Goal: Information Seeking & Learning: Learn about a topic

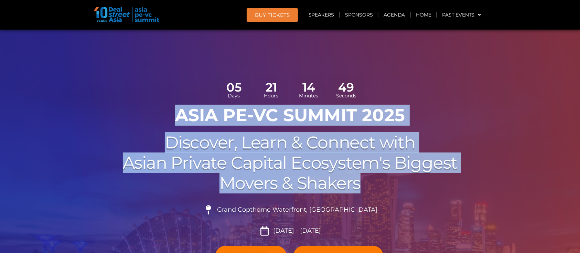
drag, startPoint x: 181, startPoint y: 114, endPoint x: 434, endPoint y: 178, distance: 260.9
click at [434, 178] on div "05 Days 21 Hours 14 Minutes 49 Seconds ASIA PE-VC Summit 2025 Discover, Learn &…" at bounding box center [290, 194] width 392 height 246
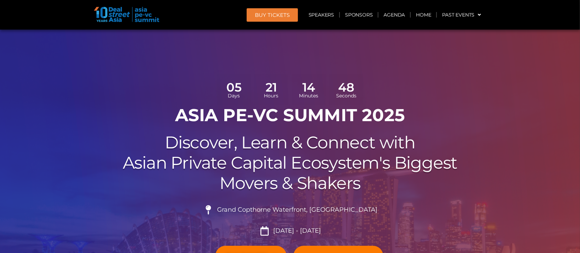
click at [458, 203] on div "Grand Copthorne Waterfront, [GEOGRAPHIC_DATA]​ [DATE] - [DATE]" at bounding box center [290, 217] width 386 height 35
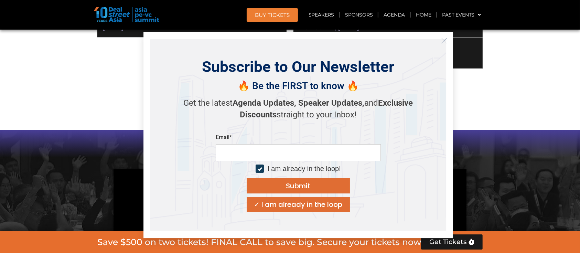
scroll to position [551, 0]
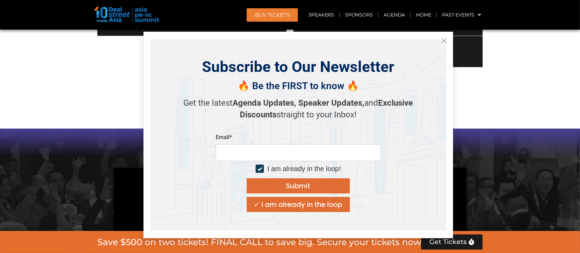
click at [443, 41] on line "Close" at bounding box center [444, 40] width 5 height 5
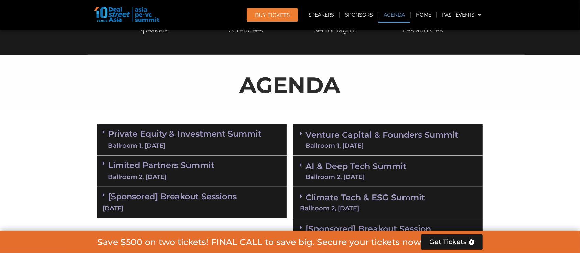
scroll to position [367, 0]
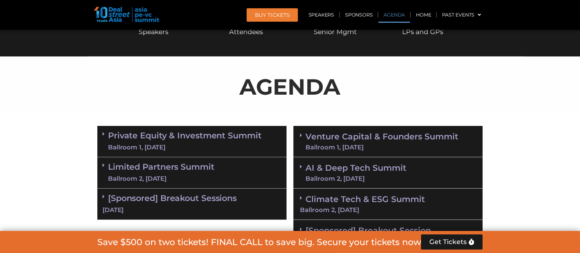
click at [205, 148] on div "Ballroom 1, [DATE]" at bounding box center [185, 147] width 154 height 9
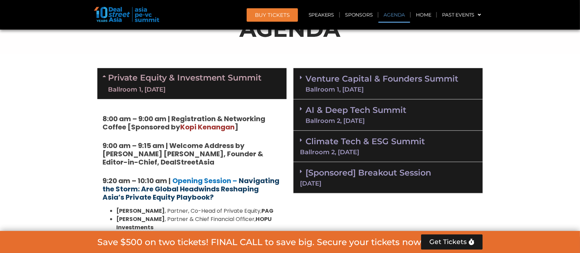
scroll to position [413, 0]
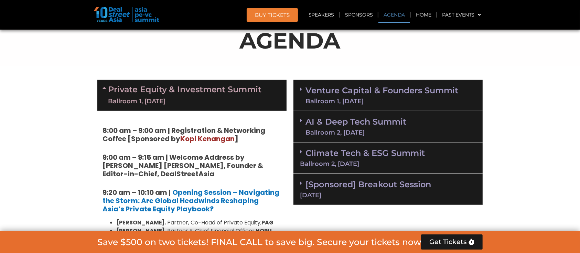
click at [197, 92] on link "Private Equity & Investment Summit Ballroom 1, [DATE]" at bounding box center [185, 95] width 154 height 21
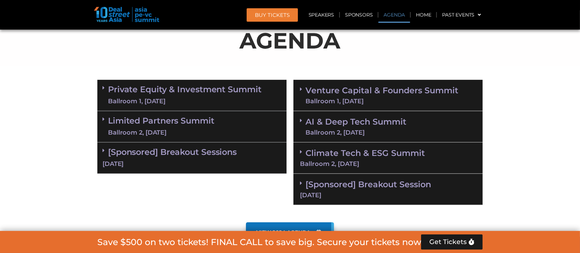
click at [201, 123] on link "Limited Partners [GEOGRAPHIC_DATA] 2, [DATE]" at bounding box center [161, 126] width 106 height 21
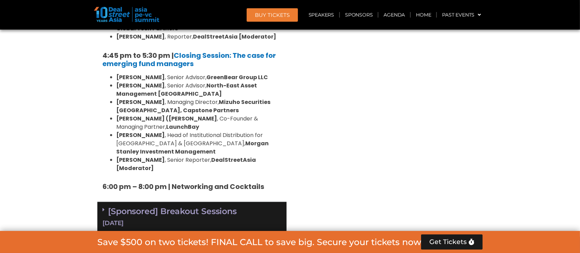
scroll to position [1193, 0]
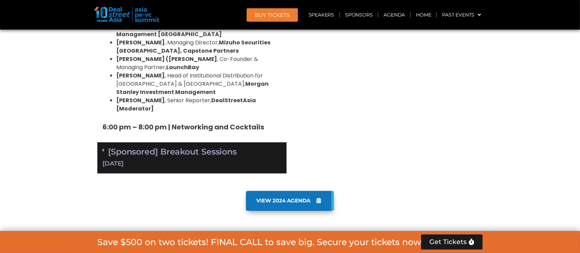
click at [203, 160] on div "[DATE]" at bounding box center [192, 164] width 179 height 9
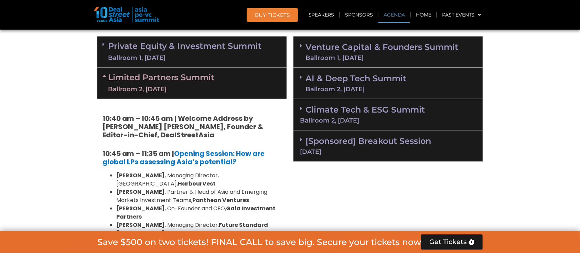
scroll to position [413, 0]
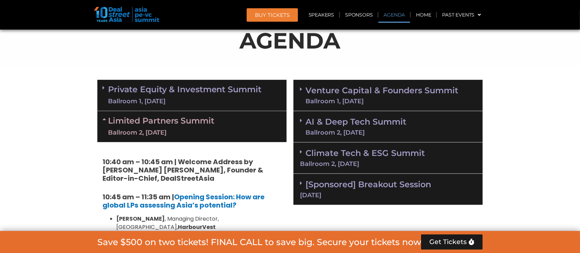
click at [202, 120] on link "Limited Partners [GEOGRAPHIC_DATA] 2, [DATE]" at bounding box center [161, 126] width 106 height 21
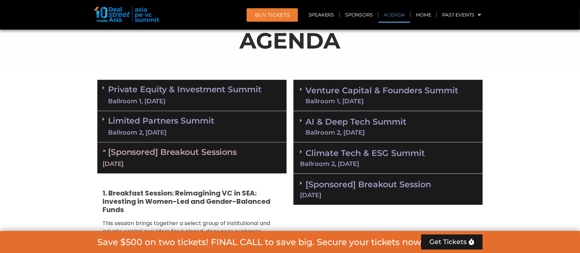
click at [201, 98] on div "Ballroom 1, [DATE]" at bounding box center [185, 101] width 154 height 9
